Goal: Transaction & Acquisition: Purchase product/service

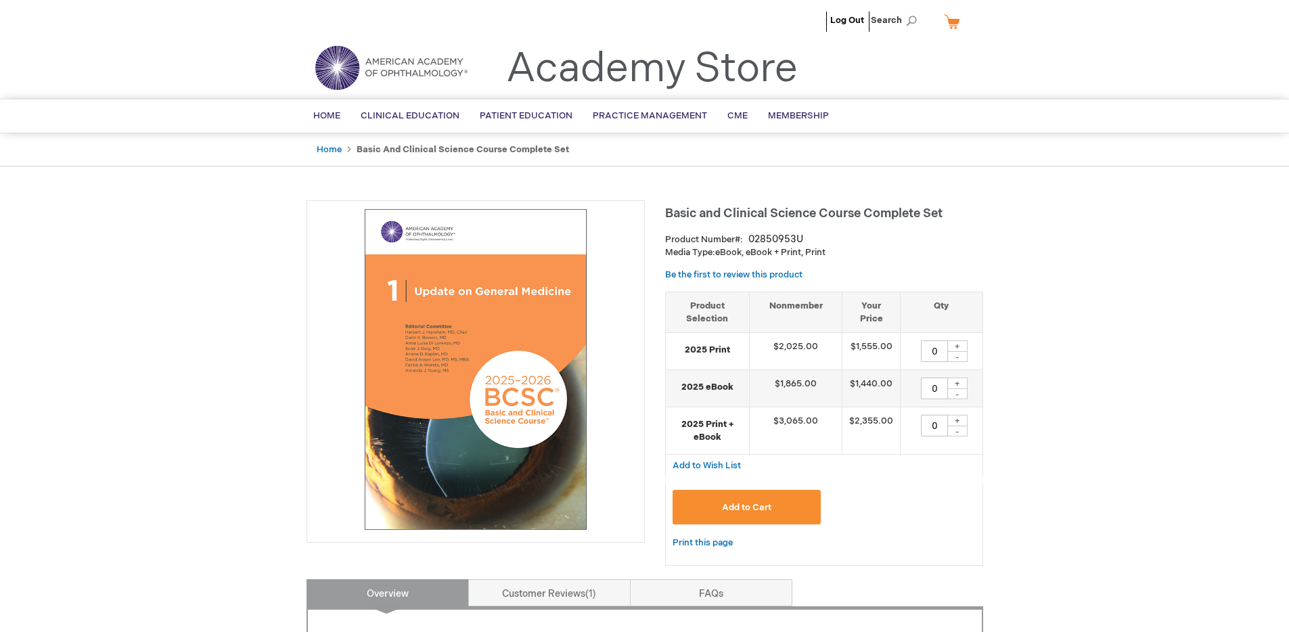
click at [843, 27] on li "Log Out" at bounding box center [847, 20] width 41 height 41
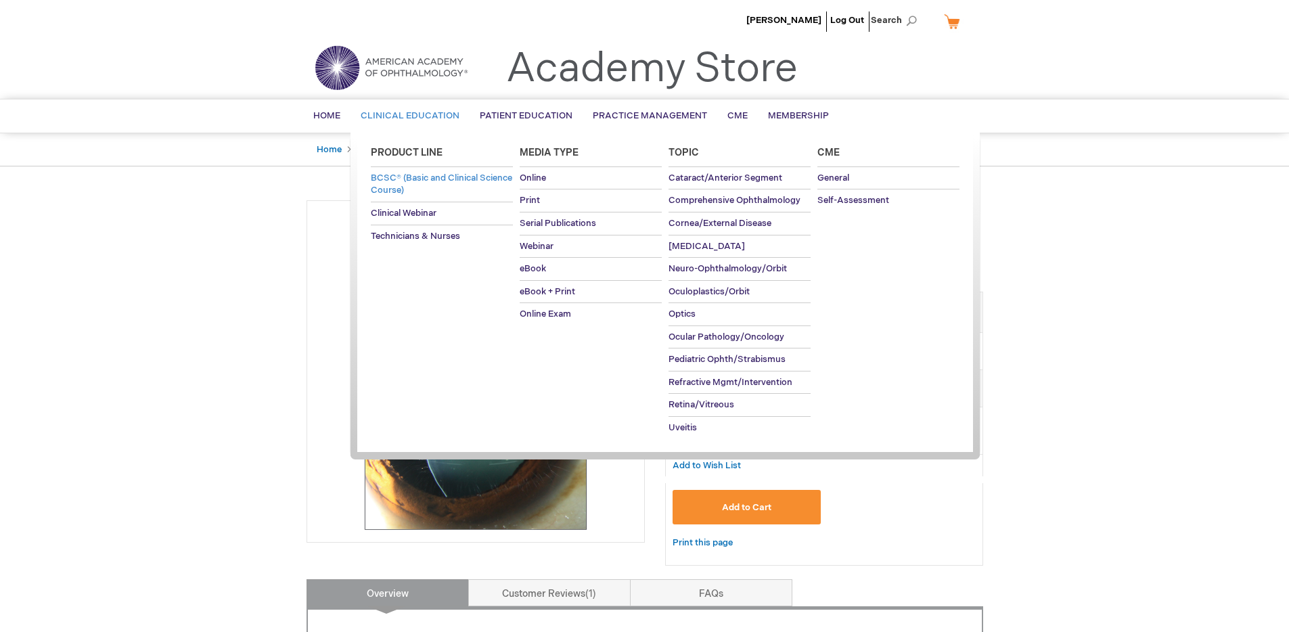
click at [418, 183] on span "BCSC® (Basic and Clinical Science Course)" at bounding box center [441, 185] width 141 height 24
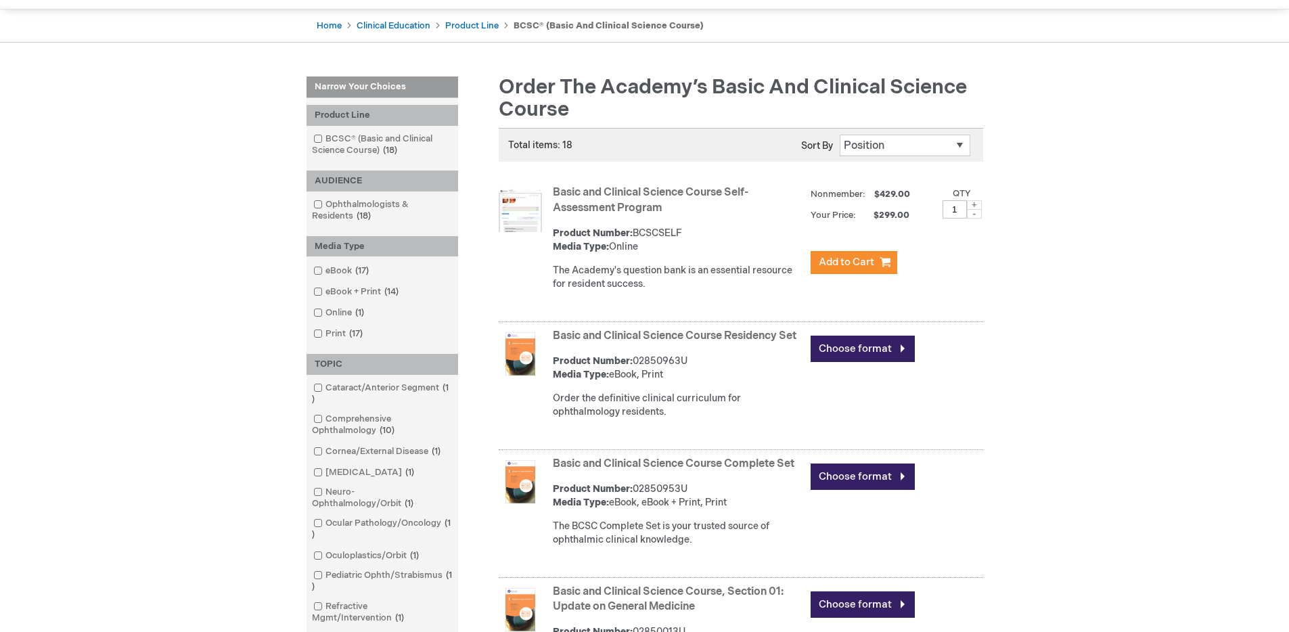
scroll to position [166, 0]
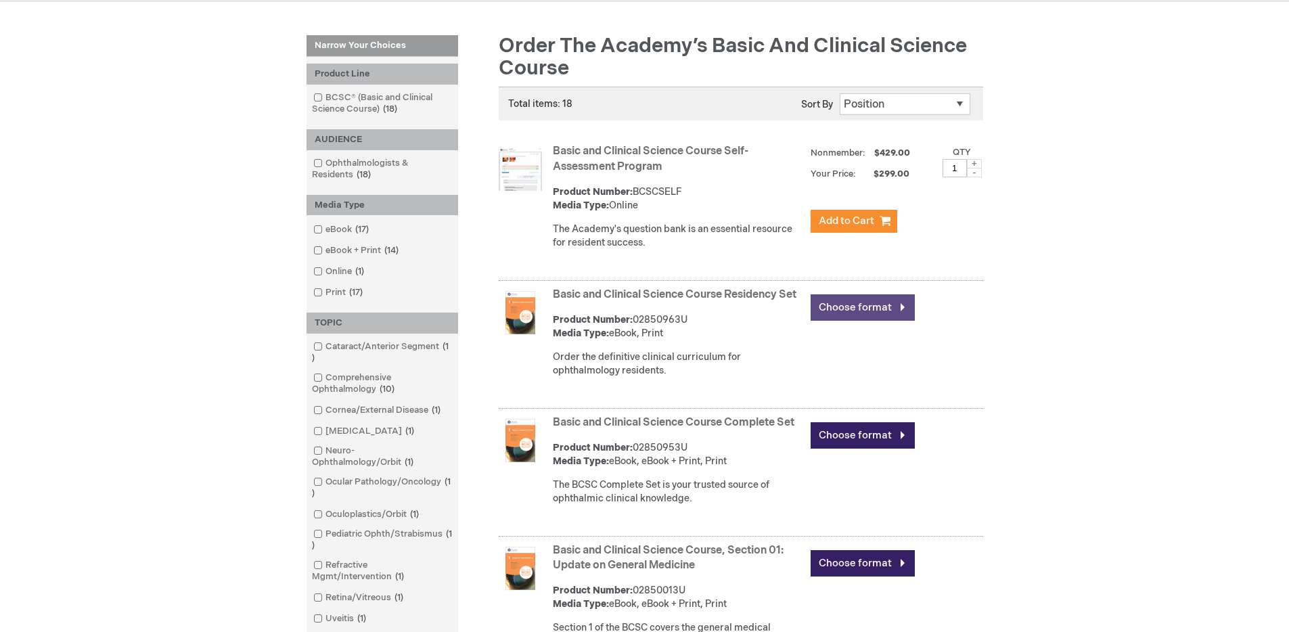
click at [825, 303] on link "Choose format" at bounding box center [863, 307] width 104 height 26
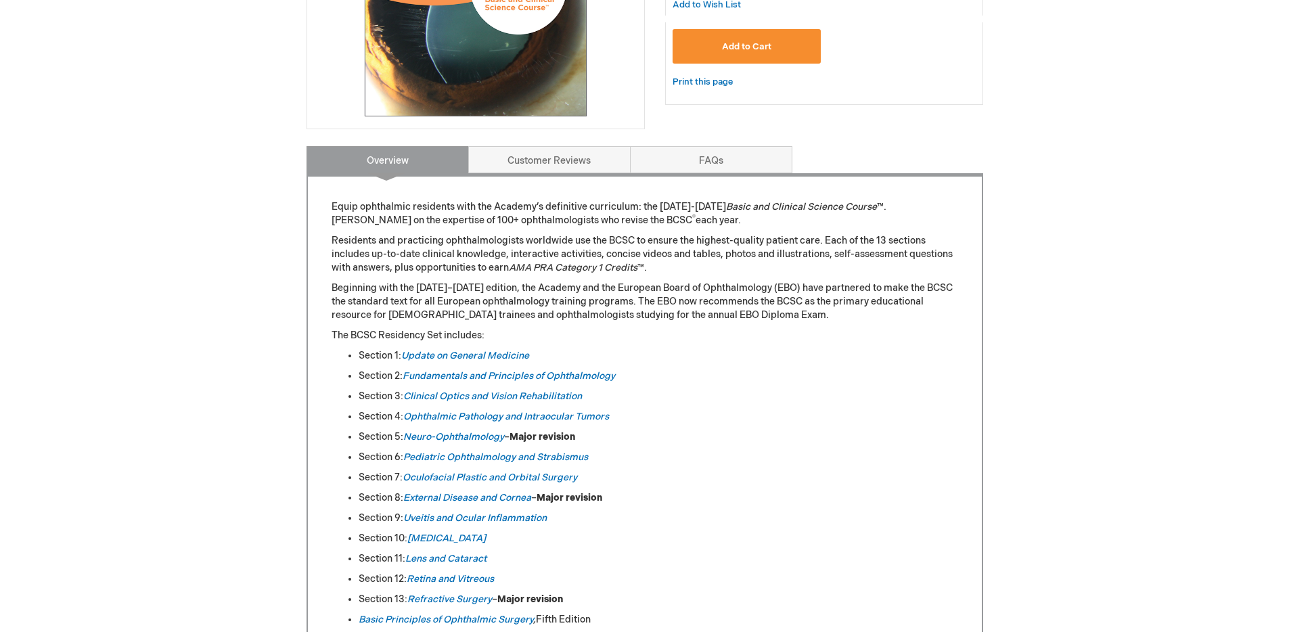
scroll to position [712, 0]
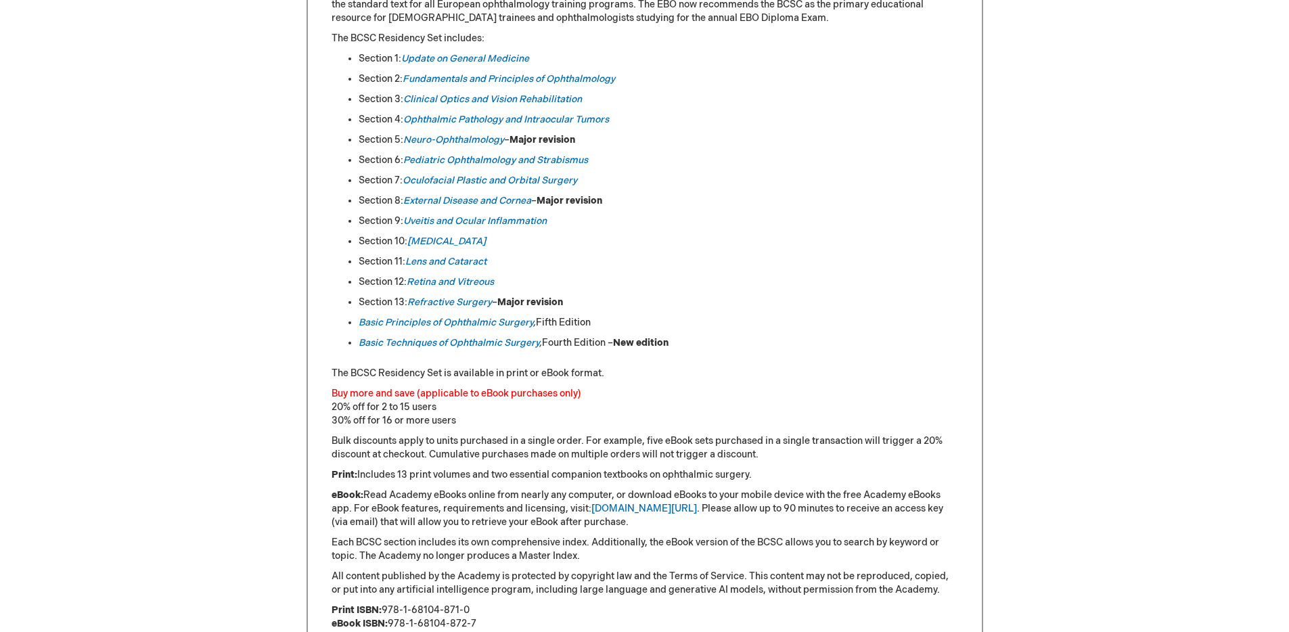
click at [1112, 86] on div "Weilin Chan Log Out Search My Cart CLOSE RECENTLY ADDED ITEM(S) Close There are…" at bounding box center [644, 304] width 1289 height 2033
